Goal: Task Accomplishment & Management: Manage account settings

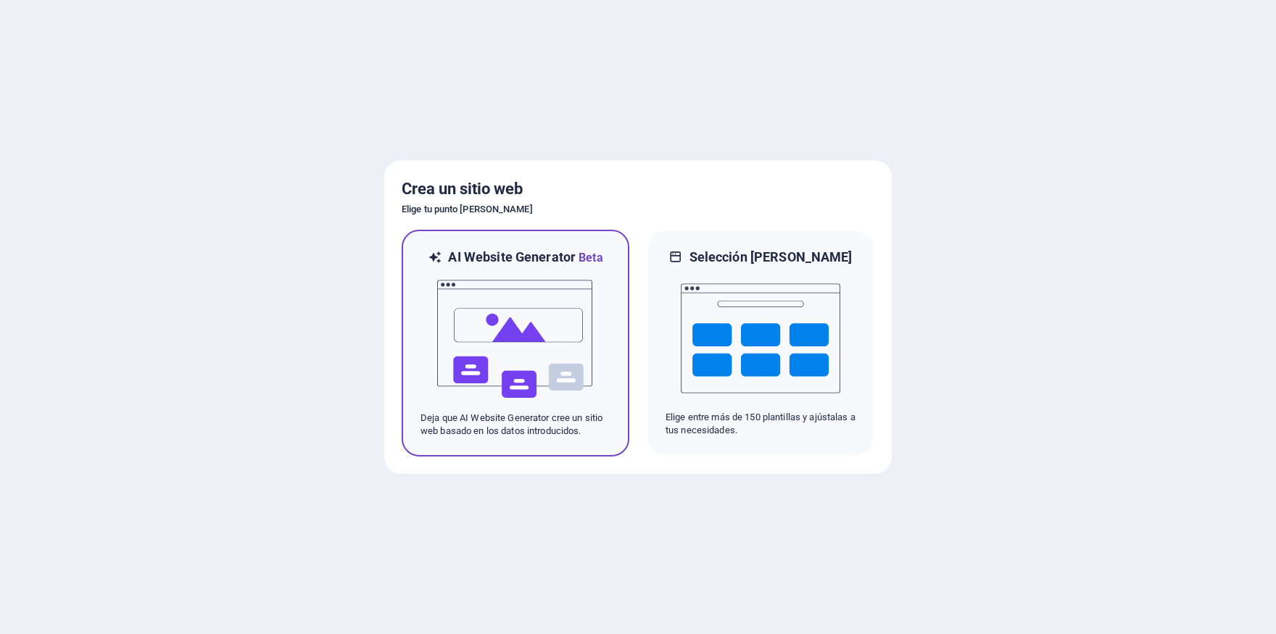
click at [516, 284] on img at bounding box center [515, 339] width 159 height 145
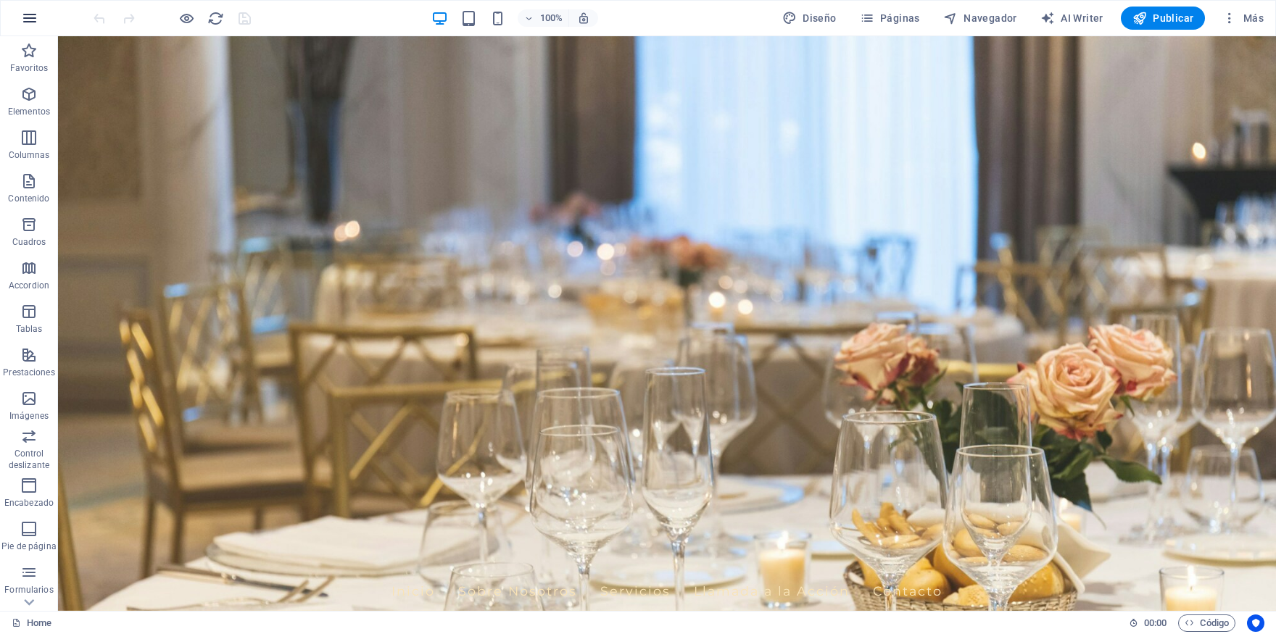
click at [20, 14] on button "button" at bounding box center [29, 18] width 35 height 35
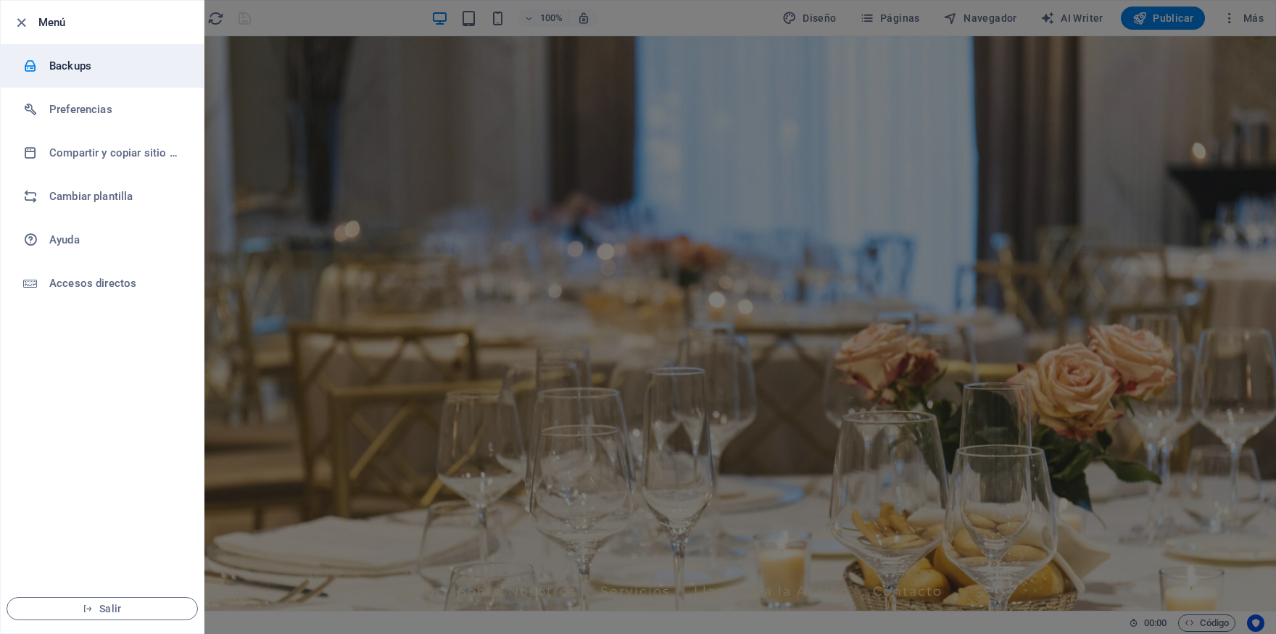
click at [75, 60] on h6 "Backups" at bounding box center [116, 65] width 134 height 17
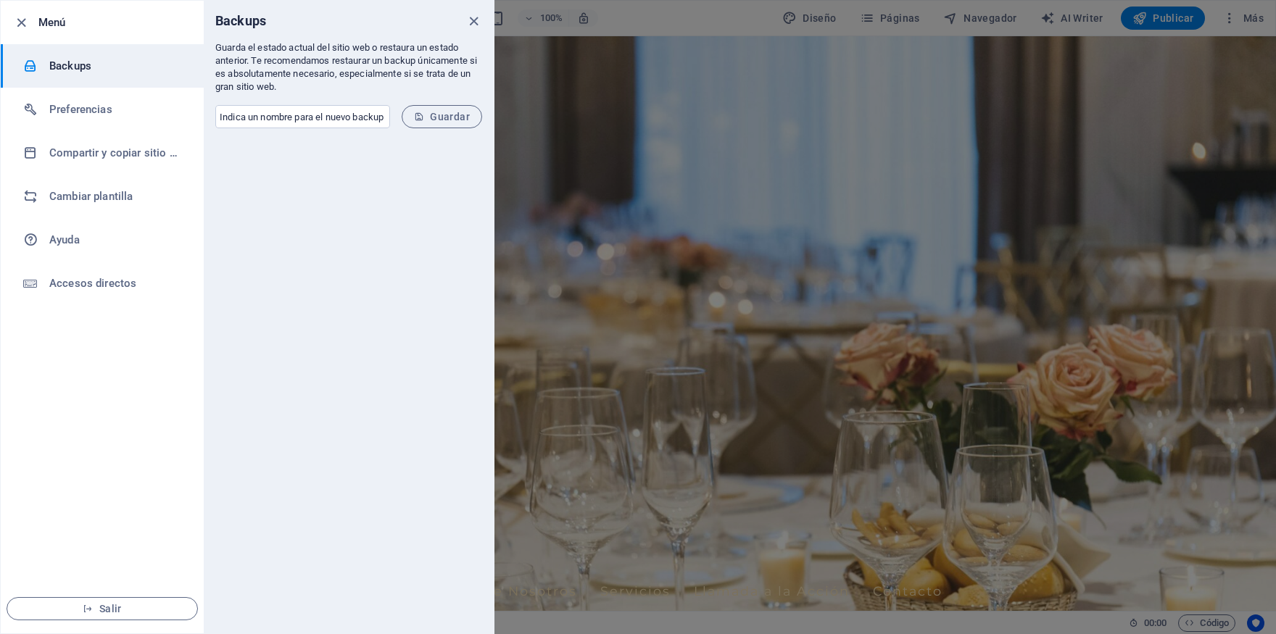
click at [323, 94] on form "​ Guardar" at bounding box center [349, 117] width 290 height 46
click at [326, 108] on input "text" at bounding box center [302, 116] width 175 height 23
click at [325, 116] on input "text" at bounding box center [302, 116] width 175 height 23
type input "copia inicial"
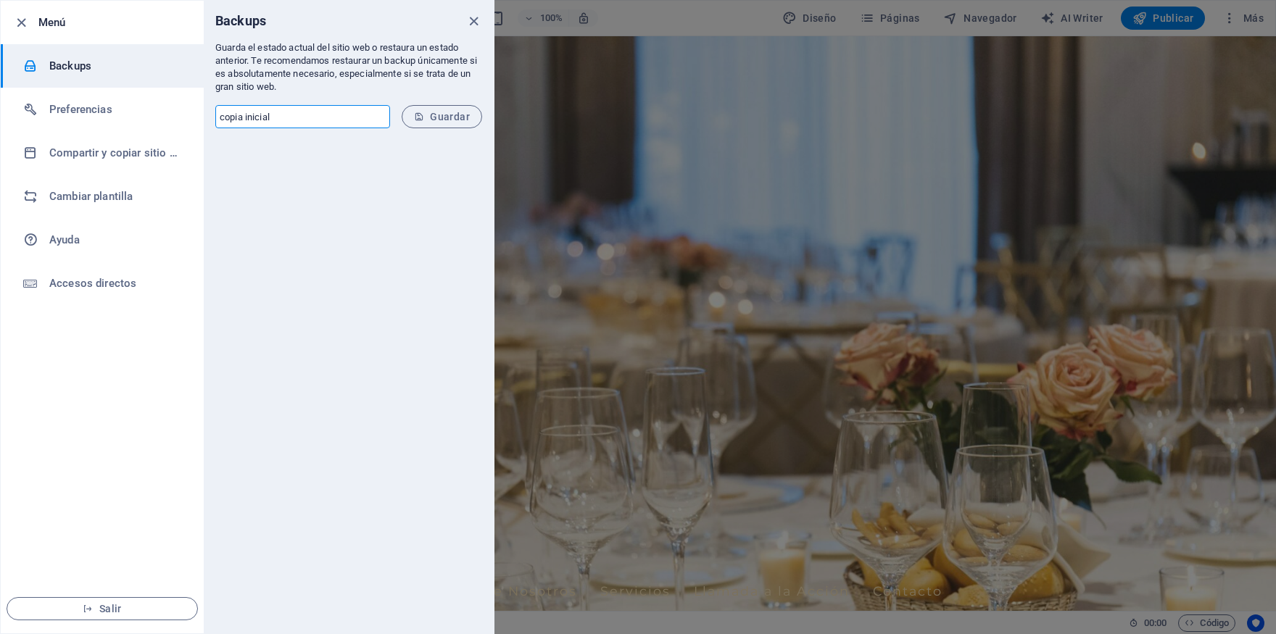
drag, startPoint x: 458, startPoint y: 120, endPoint x: 435, endPoint y: 129, distance: 24.8
click at [457, 120] on span "Guardar" at bounding box center [442, 117] width 56 height 12
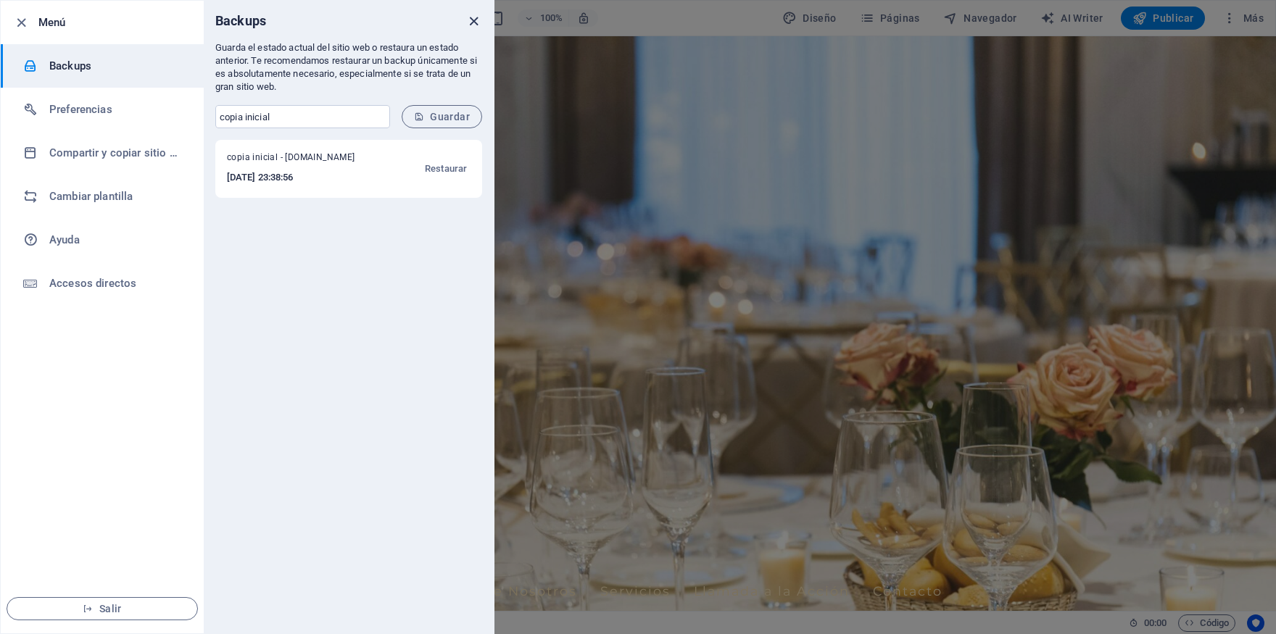
click at [472, 28] on icon "close" at bounding box center [473, 21] width 17 height 17
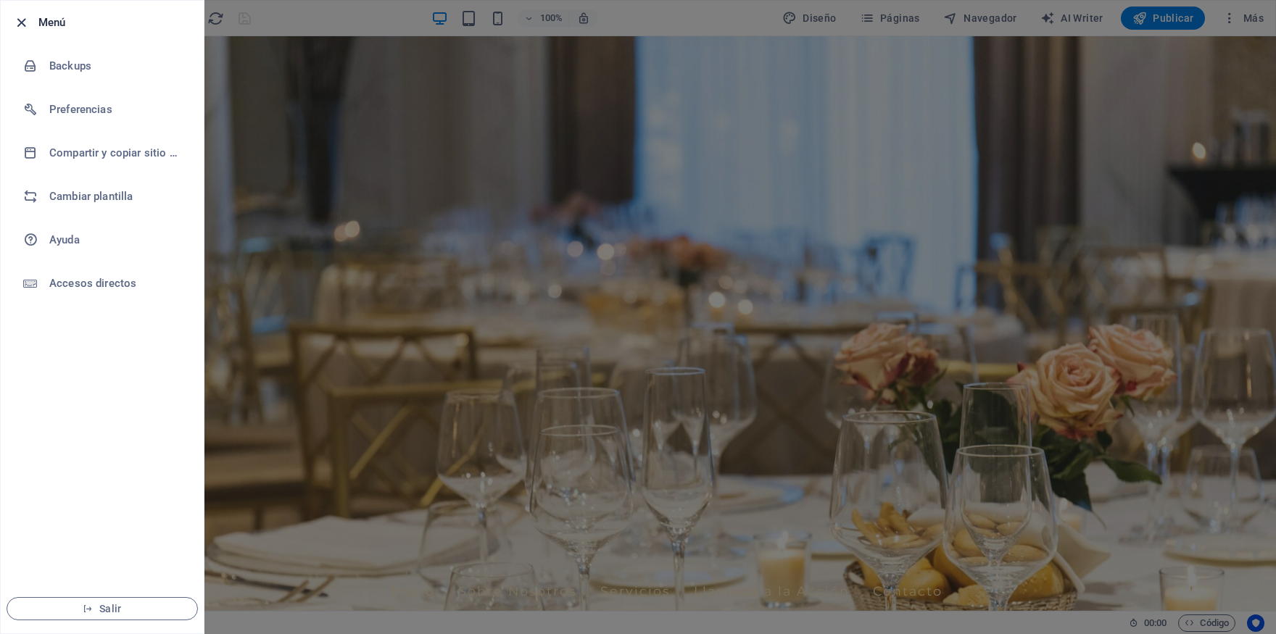
click at [21, 23] on icon "button" at bounding box center [21, 22] width 17 height 17
